Goal: Information Seeking & Learning: Learn about a topic

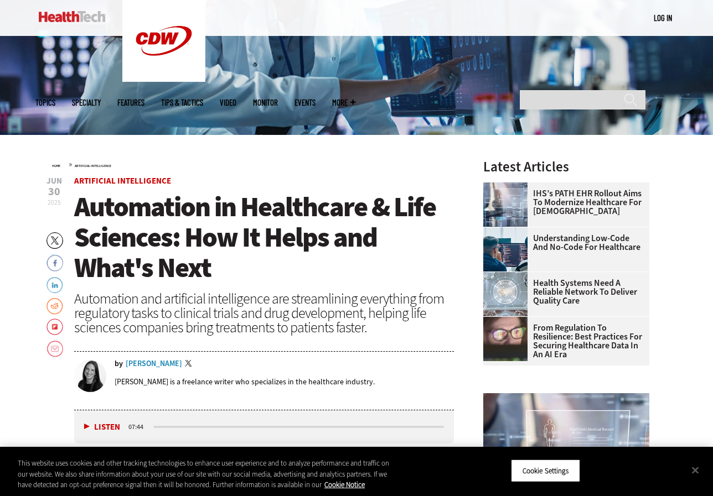
scroll to position [211, 0]
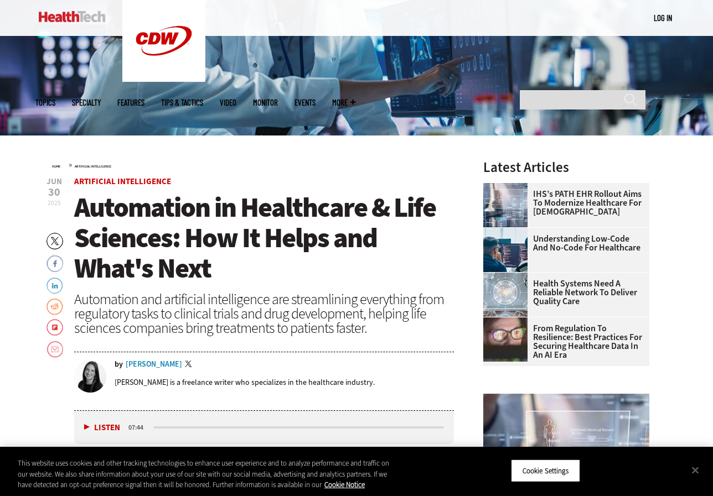
click at [142, 361] on div "Erin Laviola" at bounding box center [154, 365] width 56 height 8
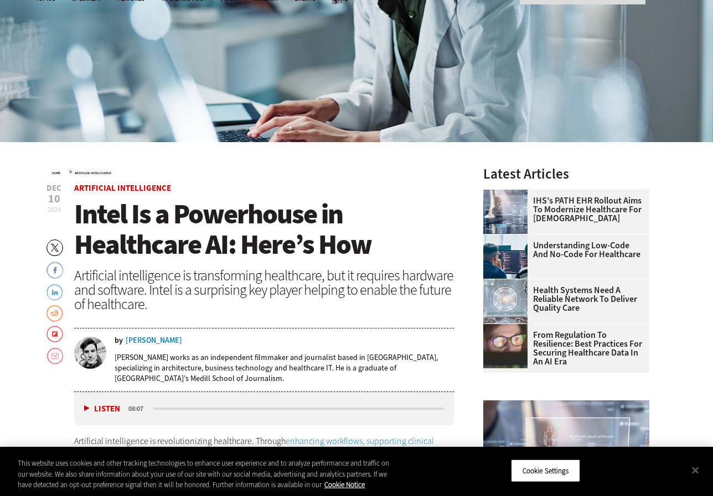
scroll to position [219, 0]
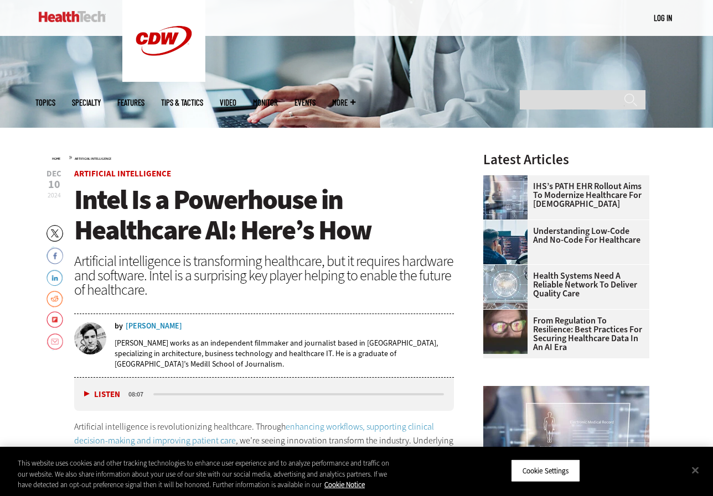
click at [189, 254] on div "Artificial intelligence is transforming healthcare, but it requires hardware an…" at bounding box center [264, 275] width 380 height 43
click at [134, 324] on div "[PERSON_NAME]" at bounding box center [154, 327] width 56 height 8
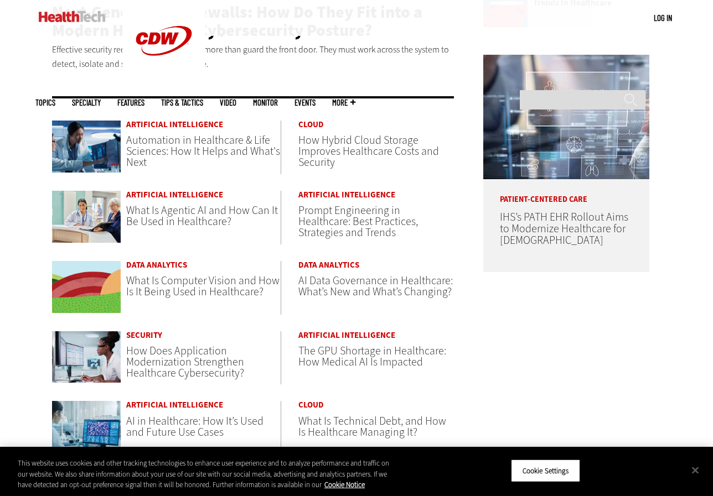
scroll to position [526, 0]
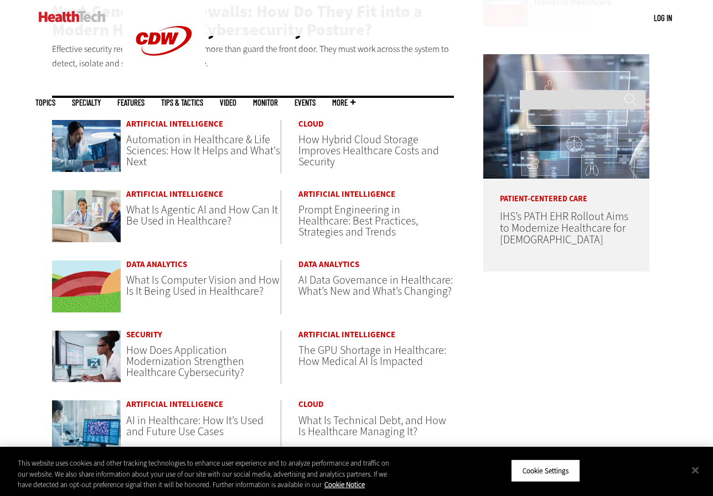
click at [375, 357] on span "The GPU Shortage in Healthcare: How Medical AI Is Impacted" at bounding box center [372, 356] width 148 height 26
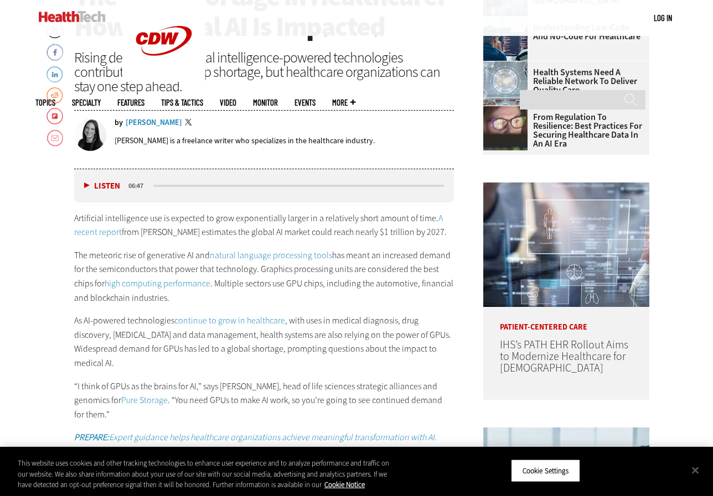
scroll to position [424, 0]
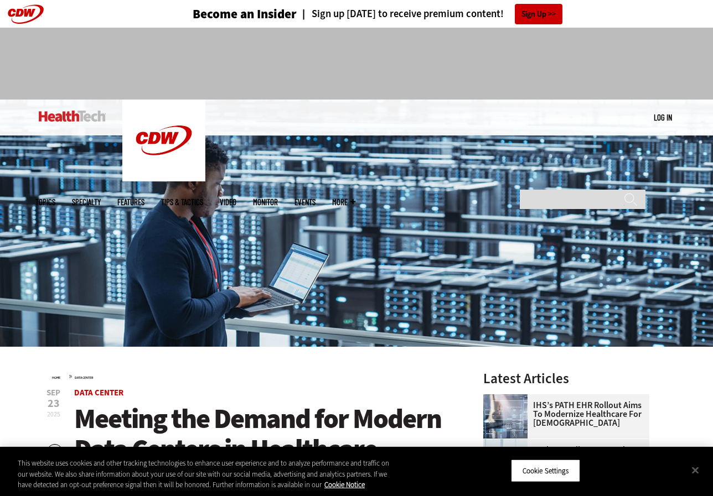
scroll to position [196, 0]
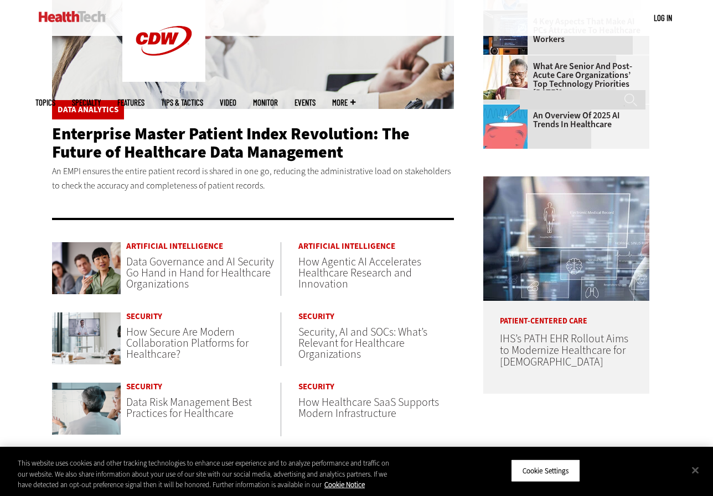
scroll to position [403, 0]
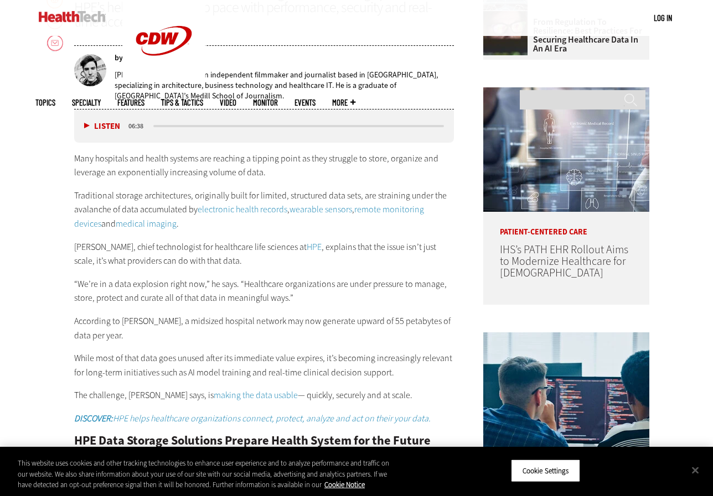
scroll to position [518, 0]
